Goal: Task Accomplishment & Management: Manage account settings

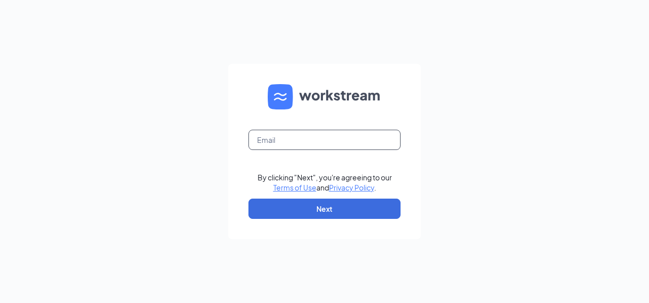
click at [347, 139] on input "text" at bounding box center [324, 140] width 152 height 20
type input "m.rabner@outlook.com"
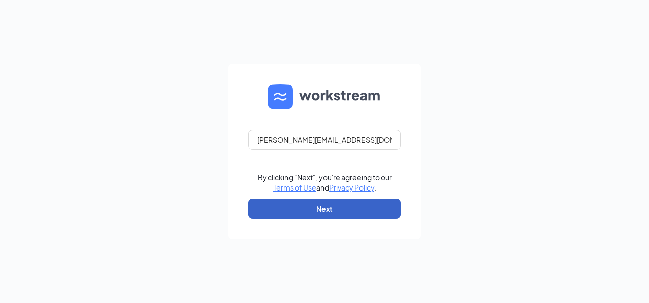
click at [346, 213] on button "Next" at bounding box center [324, 209] width 152 height 20
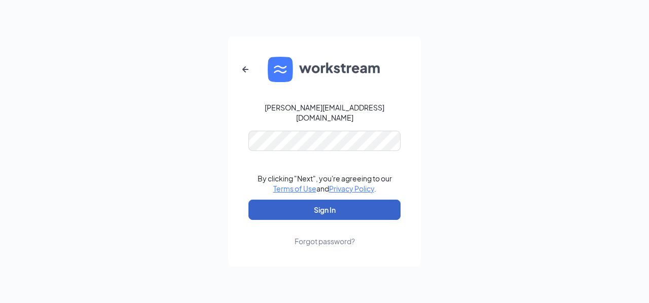
click at [337, 200] on button "Sign In" at bounding box center [324, 210] width 152 height 20
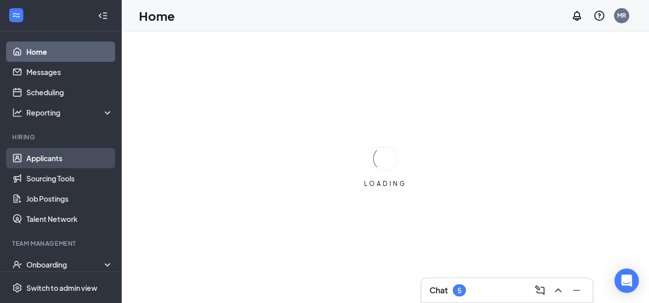
click at [66, 158] on link "Applicants" at bounding box center [69, 158] width 87 height 20
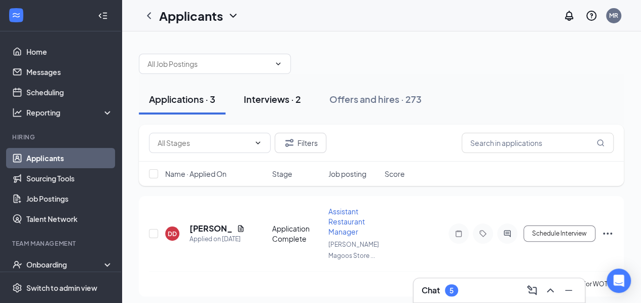
click at [275, 98] on div "Interviews · 2" at bounding box center [272, 99] width 57 height 13
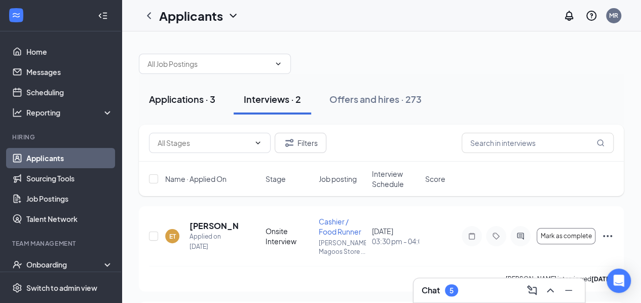
click at [199, 99] on div "Applications · 3" at bounding box center [182, 99] width 66 height 13
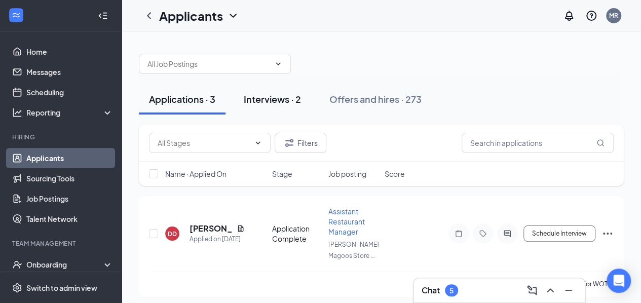
click at [286, 107] on button "Interviews · 2" at bounding box center [273, 99] width 78 height 30
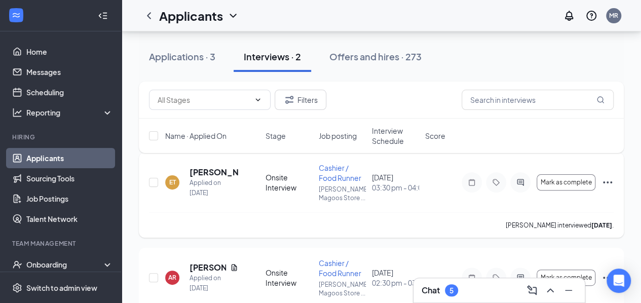
scroll to position [44, 0]
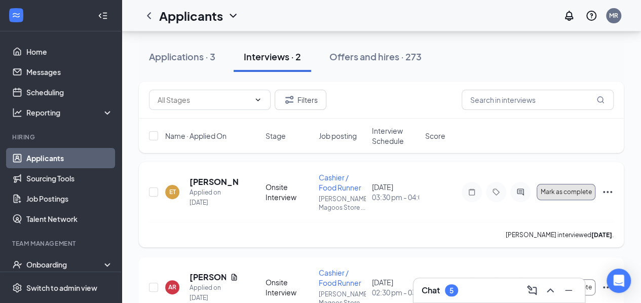
click at [580, 194] on span "Mark as complete" at bounding box center [566, 191] width 51 height 7
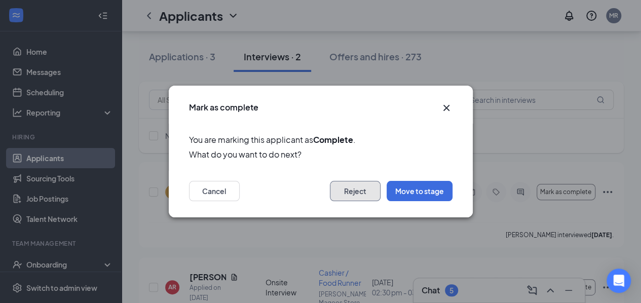
click at [356, 195] on button "Reject" at bounding box center [355, 191] width 51 height 20
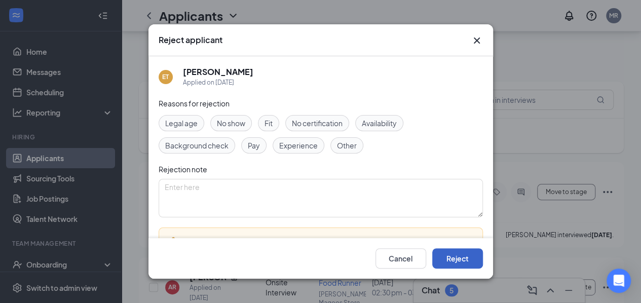
click at [438, 253] on button "Reject" at bounding box center [457, 258] width 51 height 20
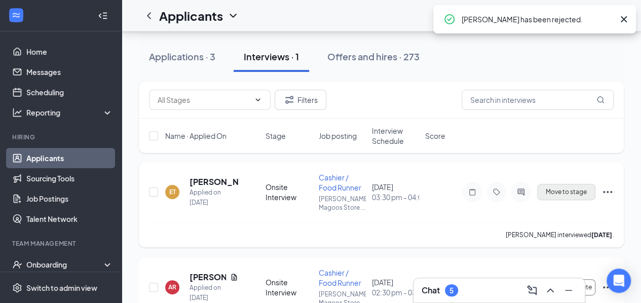
scroll to position [0, 0]
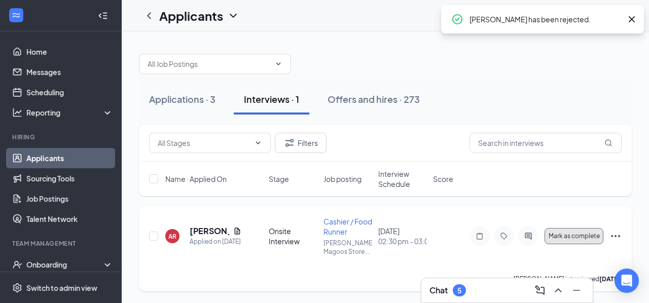
click at [580, 238] on span "Mark as complete" at bounding box center [573, 236] width 51 height 7
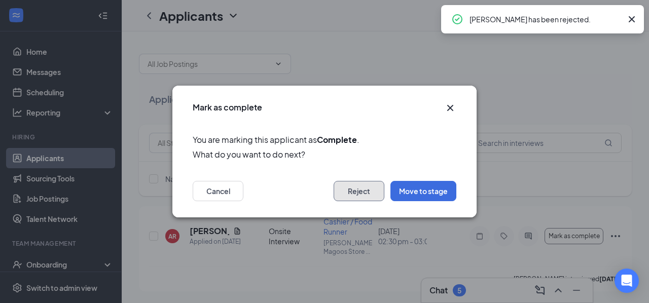
click at [360, 194] on button "Reject" at bounding box center [358, 191] width 51 height 20
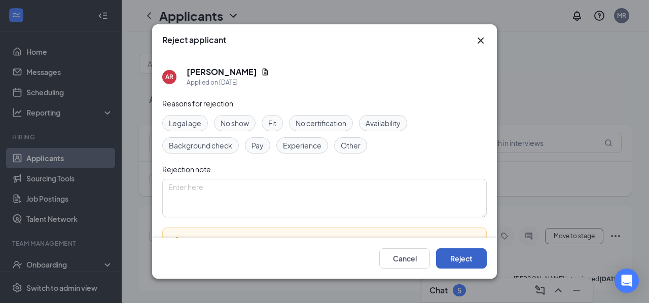
click at [462, 253] on button "Reject" at bounding box center [461, 258] width 51 height 20
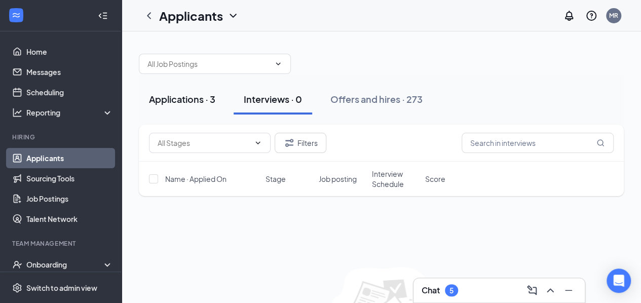
click at [192, 103] on div "Applications · 3" at bounding box center [182, 99] width 66 height 13
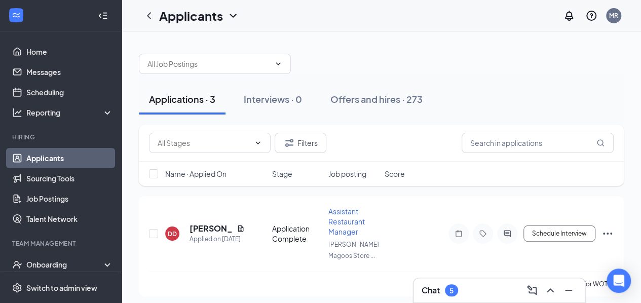
click at [457, 294] on div "5" at bounding box center [451, 290] width 13 height 12
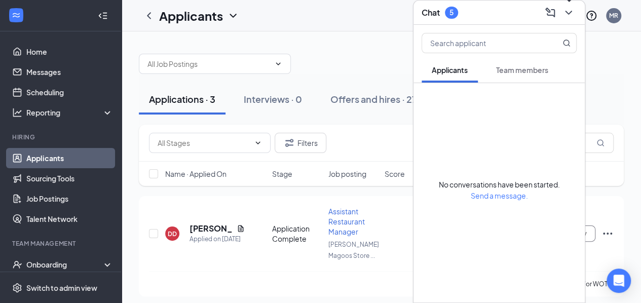
click at [568, 15] on icon "ChevronDown" at bounding box center [568, 13] width 12 height 12
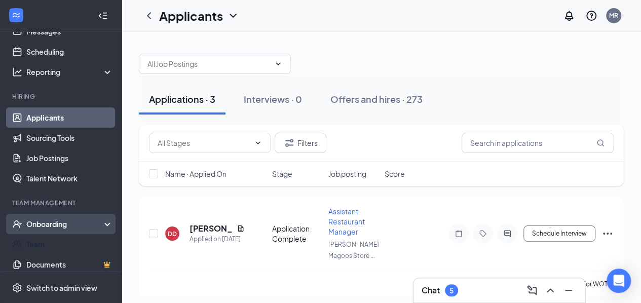
scroll to position [51, 0]
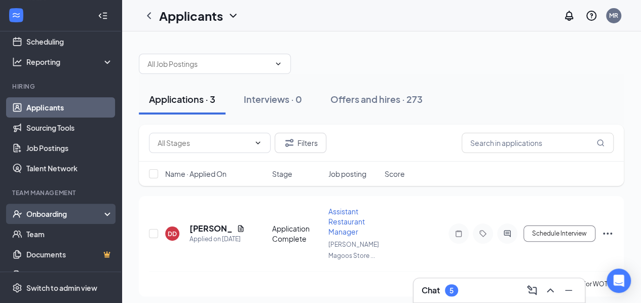
click at [60, 210] on div "Onboarding" at bounding box center [65, 214] width 78 height 10
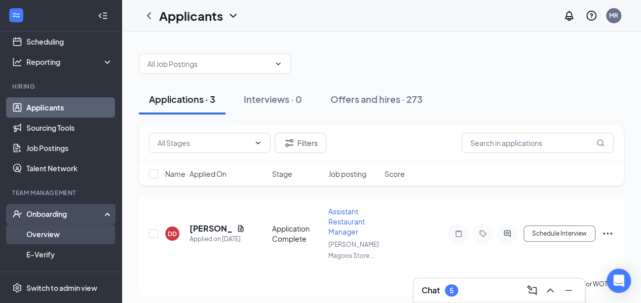
click at [46, 236] on link "Overview" at bounding box center [69, 234] width 87 height 20
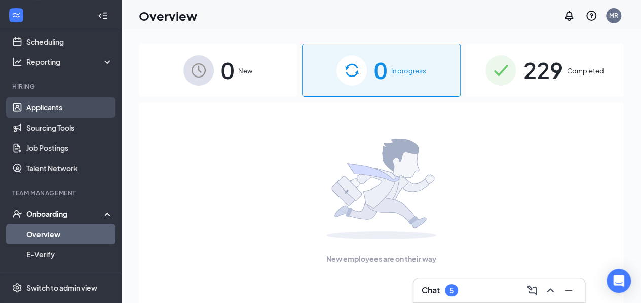
click at [57, 111] on link "Applicants" at bounding box center [69, 107] width 87 height 20
